Goal: Task Accomplishment & Management: Complete application form

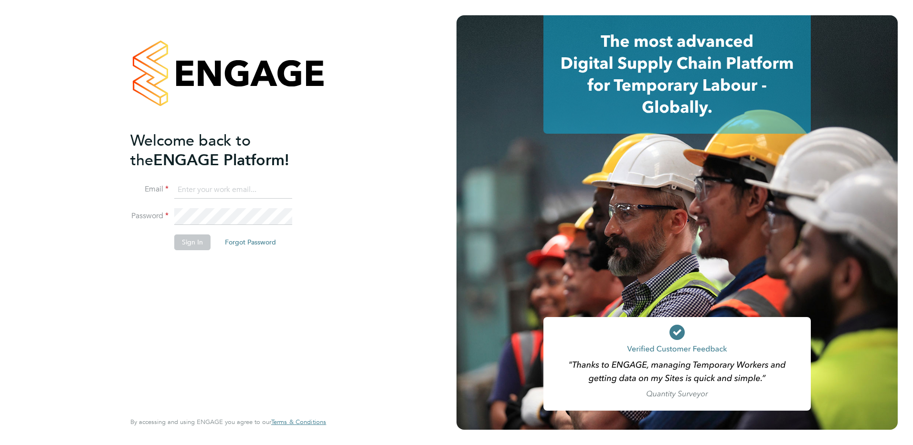
type input "[PERSON_NAME][EMAIL_ADDRESS][PERSON_NAME][DOMAIN_NAME]"
click at [201, 243] on button "Sign In" at bounding box center [192, 242] width 36 height 15
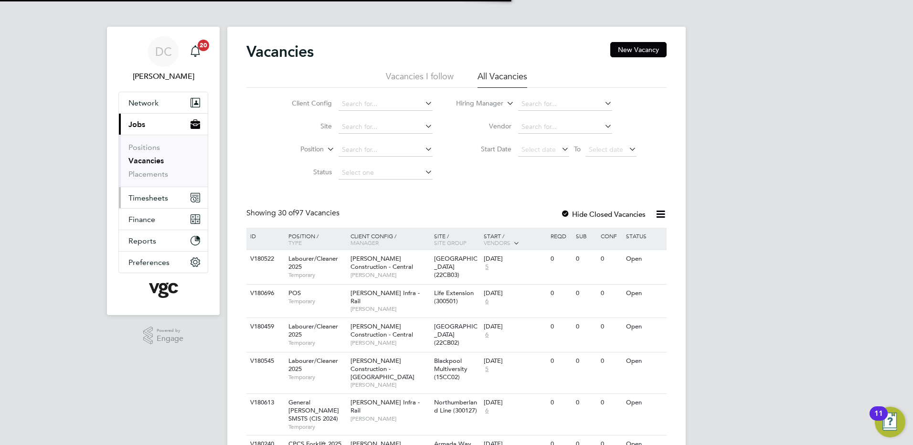
click at [157, 198] on span "Timesheets" at bounding box center [149, 197] width 40 height 9
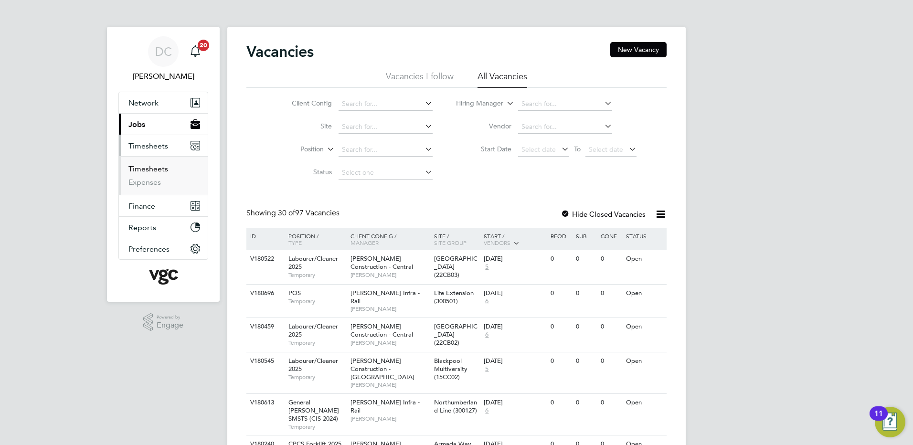
click at [146, 170] on link "Timesheets" at bounding box center [149, 168] width 40 height 9
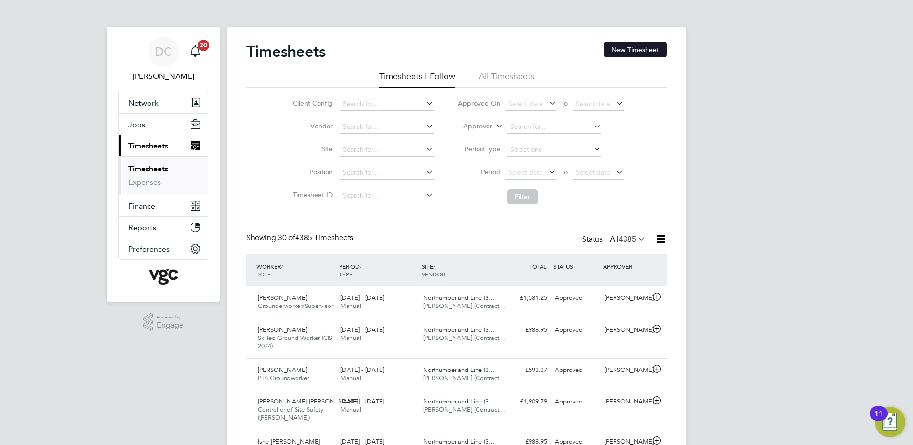
click at [615, 56] on button "New Timesheet" at bounding box center [635, 49] width 63 height 15
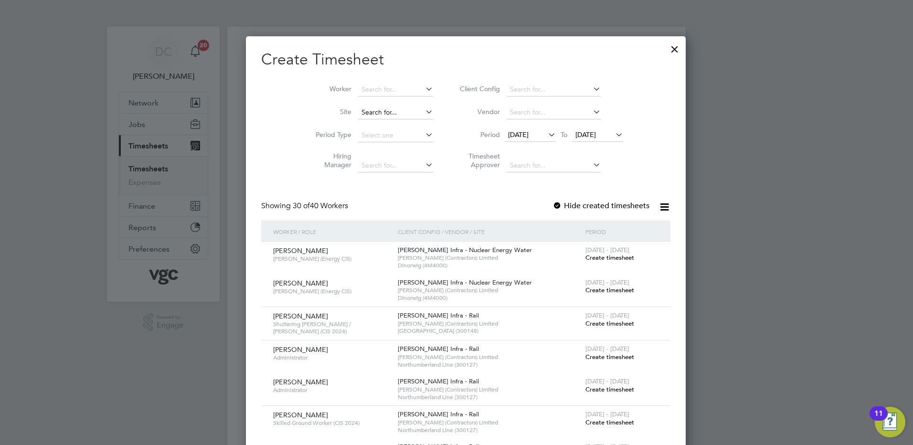
click at [363, 113] on input at bounding box center [395, 112] width 75 height 13
click at [374, 123] on b "Penrhos" at bounding box center [364, 125] width 25 height 8
type input "Penrhos 132kV Substation (4M9050)"
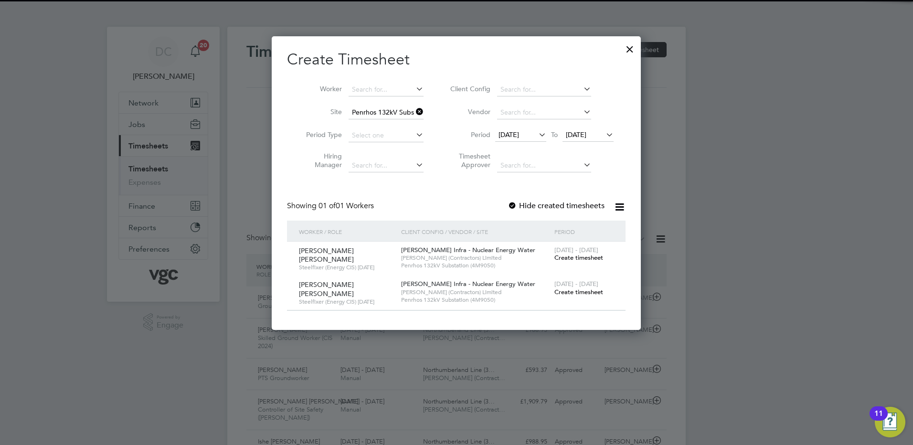
click at [515, 135] on span "16 Sep 2025" at bounding box center [509, 134] width 21 height 9
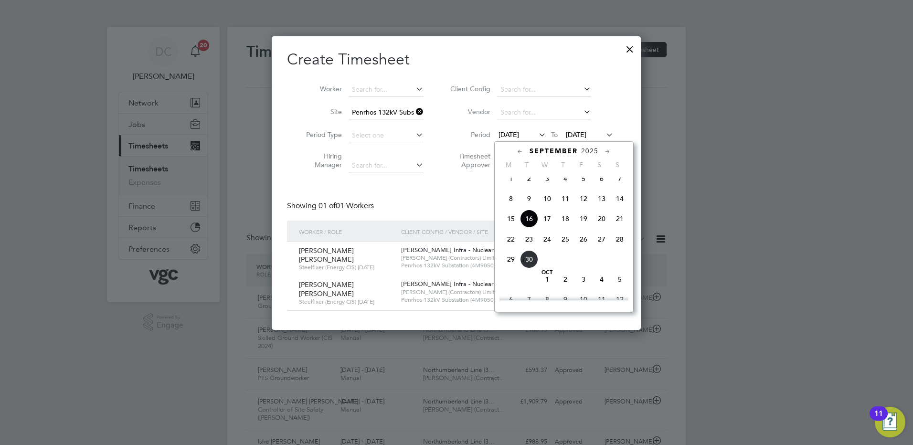
click at [603, 227] on span "20" at bounding box center [602, 219] width 18 height 18
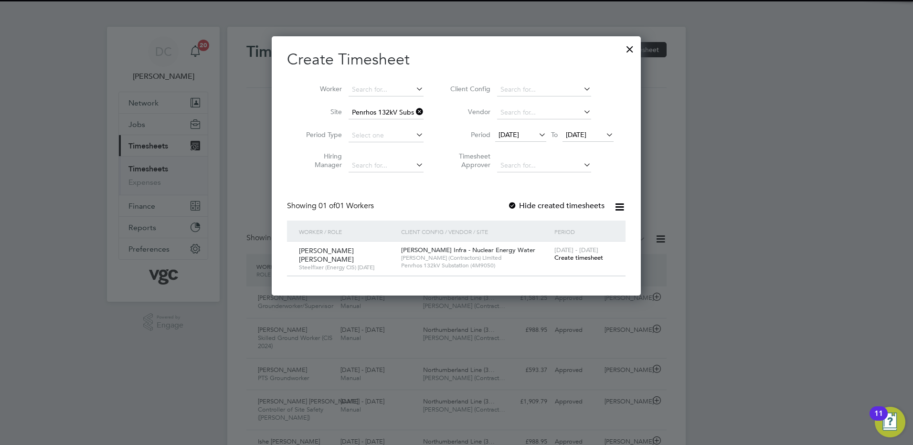
click at [573, 135] on span "23 Sep 2025" at bounding box center [576, 134] width 21 height 9
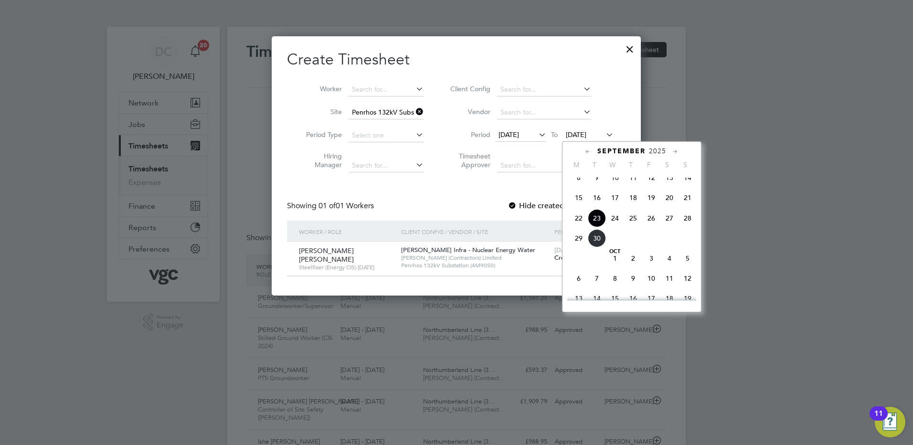
click at [652, 227] on span "26" at bounding box center [652, 218] width 18 height 18
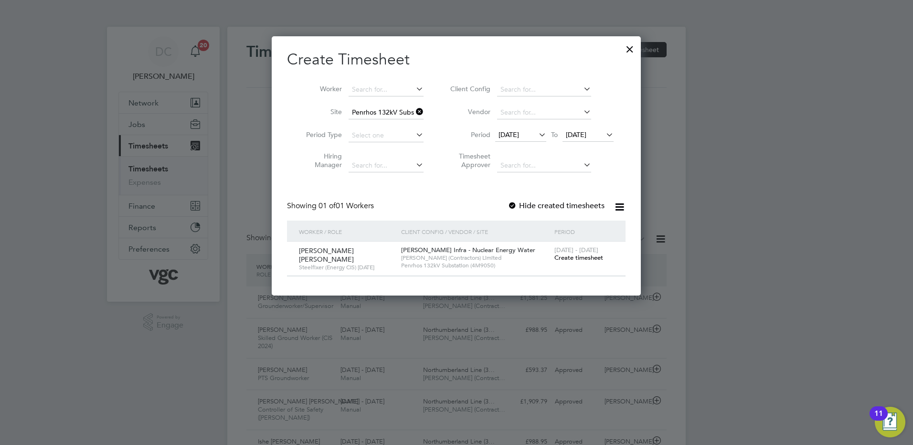
click at [514, 205] on div at bounding box center [513, 207] width 10 height 10
click at [579, 138] on span "26 Sep 2025" at bounding box center [576, 134] width 21 height 9
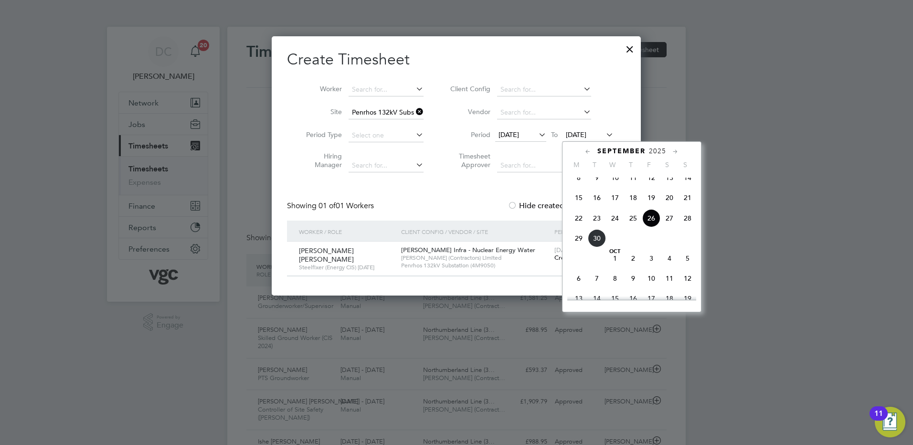
click at [650, 227] on span "26" at bounding box center [652, 218] width 18 height 18
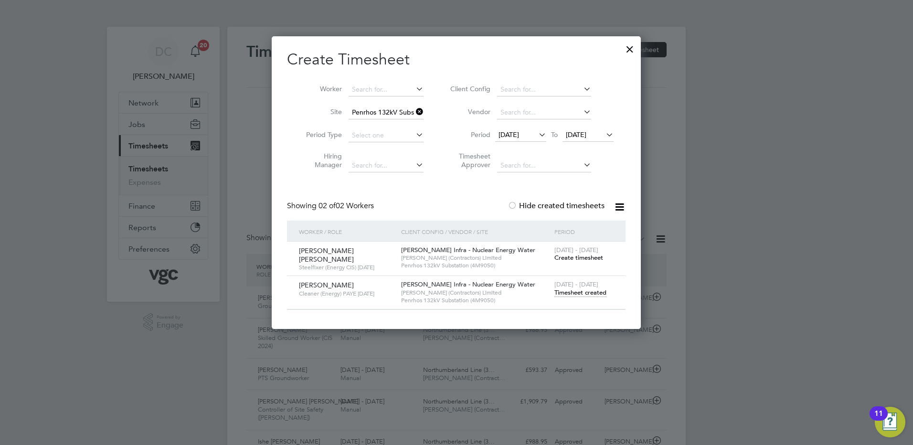
click at [582, 289] on span "Timesheet created" at bounding box center [581, 293] width 52 height 9
